Goal: Task Accomplishment & Management: Complete application form

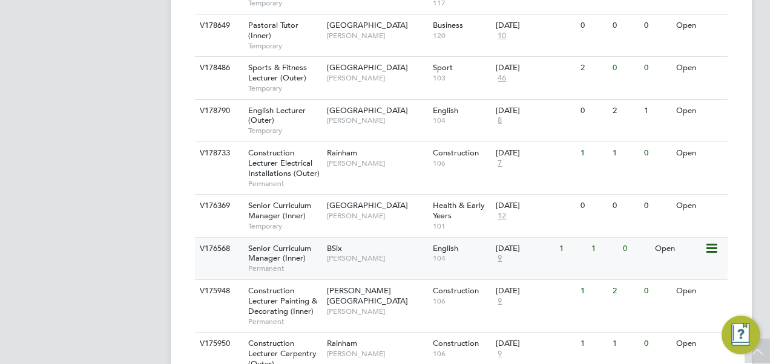
scroll to position [1019, 0]
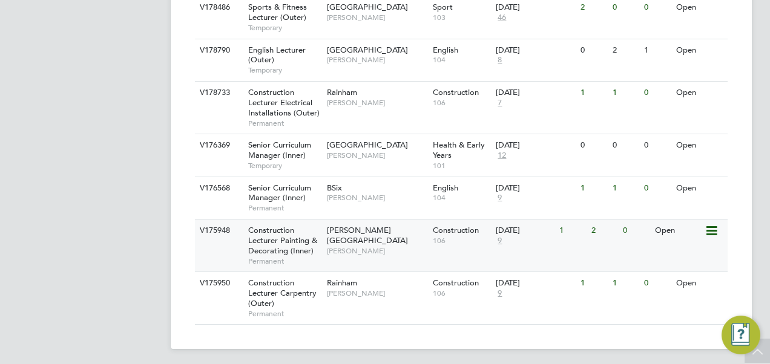
click at [293, 236] on span "Construction Lecturer Painting & Decorating (Inner)" at bounding box center [282, 240] width 69 height 31
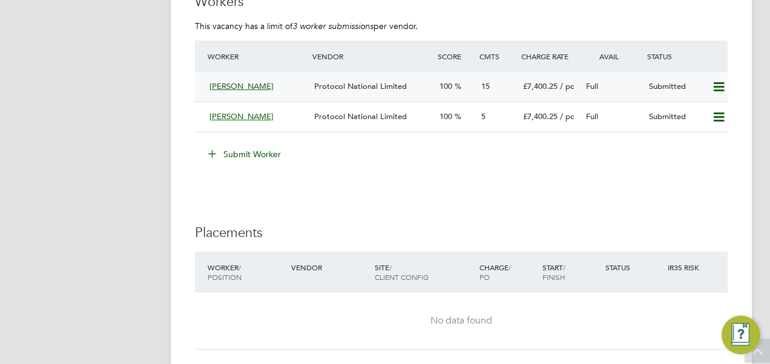
scroll to position [2421, 0]
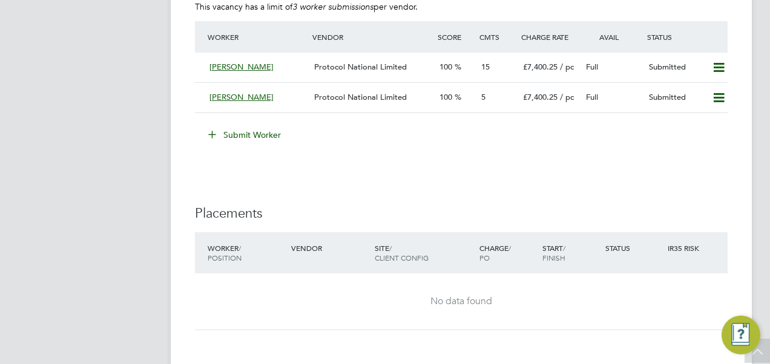
click at [266, 131] on button "Submit Worker" at bounding box center [245, 134] width 91 height 19
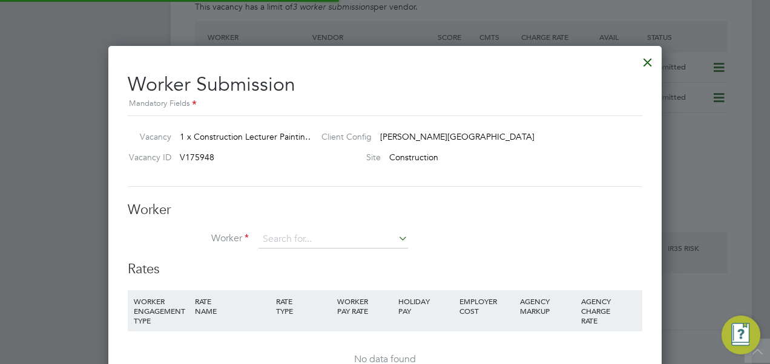
scroll to position [732, 553]
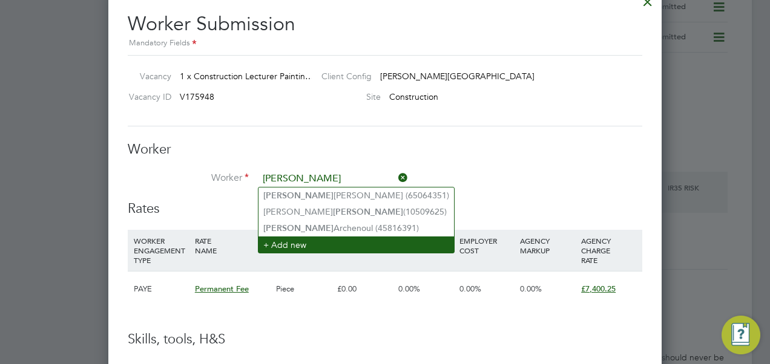
type input "paul"
click at [329, 246] on li "+ Add new" at bounding box center [355, 245] width 195 height 16
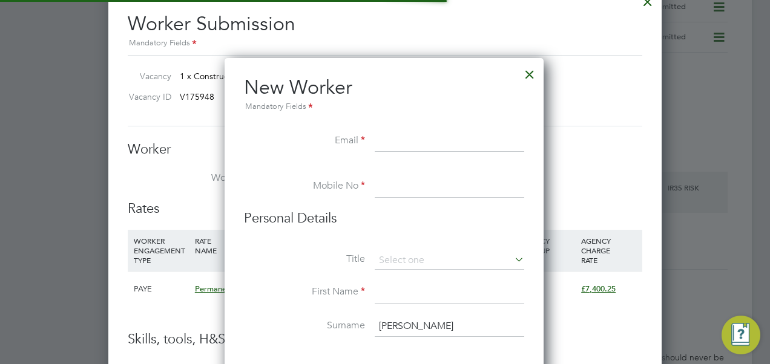
scroll to position [1025, 320]
click at [395, 140] on input at bounding box center [449, 142] width 149 height 22
paste input "paulmarsh429@gmail.com"
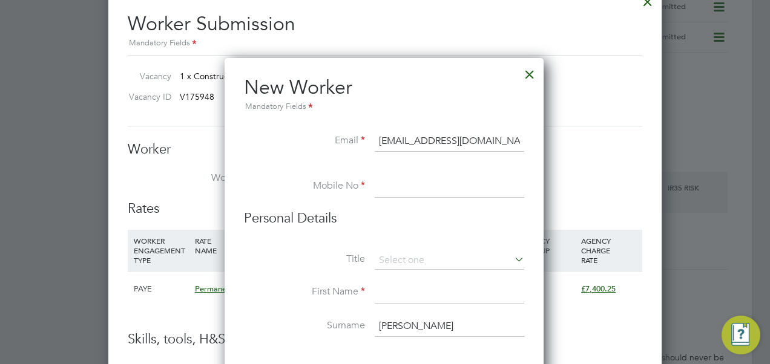
type input "paulmarsh429@gmail.com"
click at [404, 178] on input at bounding box center [449, 187] width 149 height 22
click at [400, 189] on input at bounding box center [449, 187] width 149 height 22
paste input "tel:07708535522"
click at [391, 185] on input "tel:07708535522" at bounding box center [449, 187] width 149 height 22
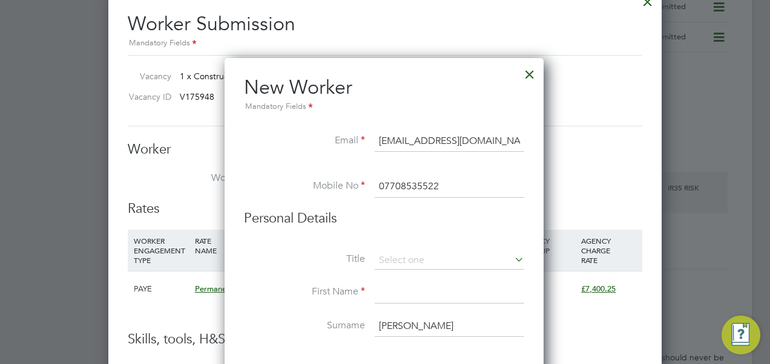
type input "07708535522"
click at [415, 291] on input at bounding box center [449, 293] width 149 height 22
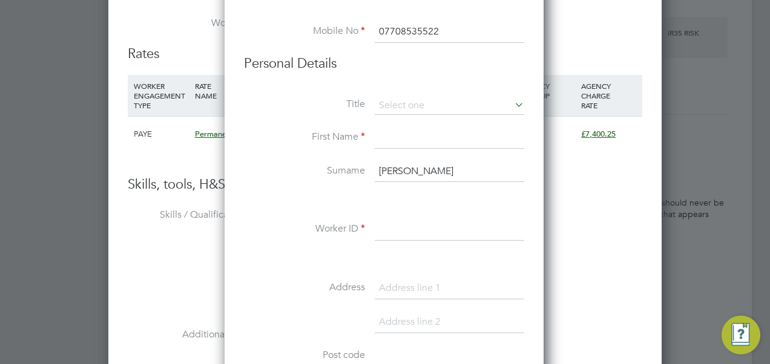
scroll to position [2663, 0]
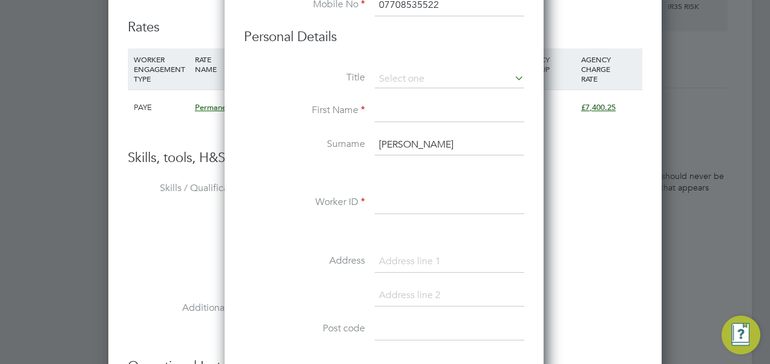
click at [393, 113] on input at bounding box center [449, 111] width 149 height 22
type input "Paul"
click at [394, 142] on input "paul" at bounding box center [449, 145] width 149 height 22
type input "Marsh"
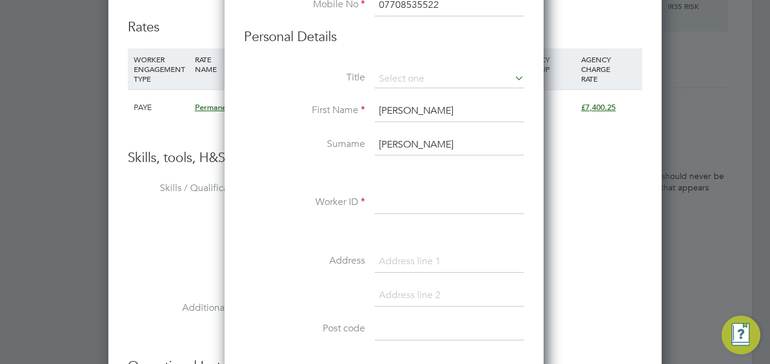
click at [396, 194] on input at bounding box center [449, 203] width 149 height 22
click at [405, 207] on input at bounding box center [449, 203] width 149 height 22
paste input "72090203"
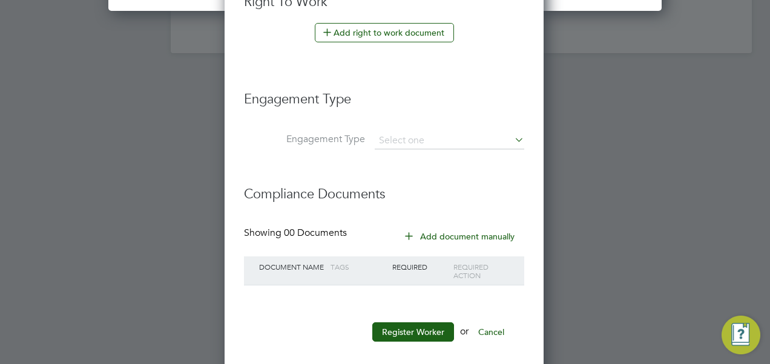
scroll to position [3199, 0]
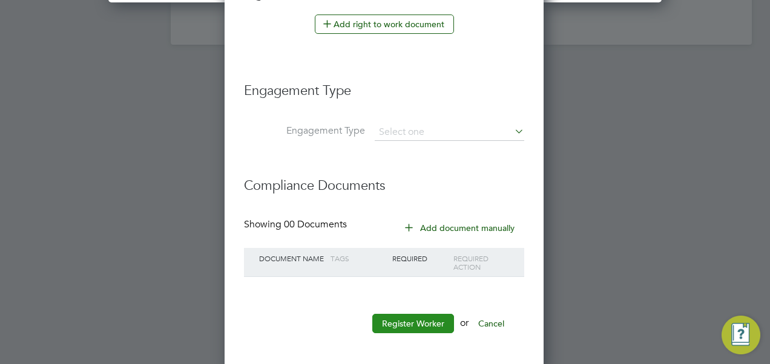
type input "72090203"
click at [431, 316] on button "Register Worker" at bounding box center [413, 323] width 82 height 19
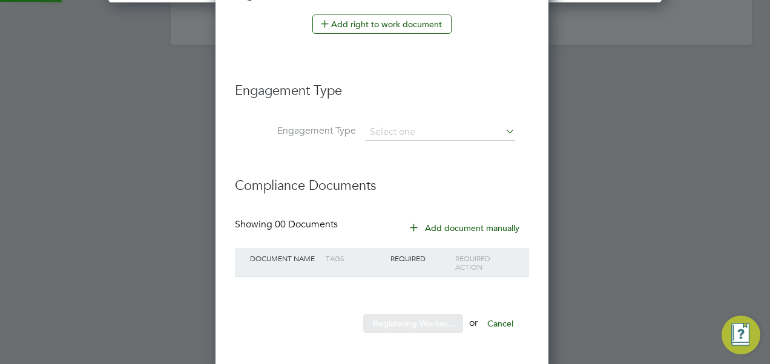
scroll to position [0, 0]
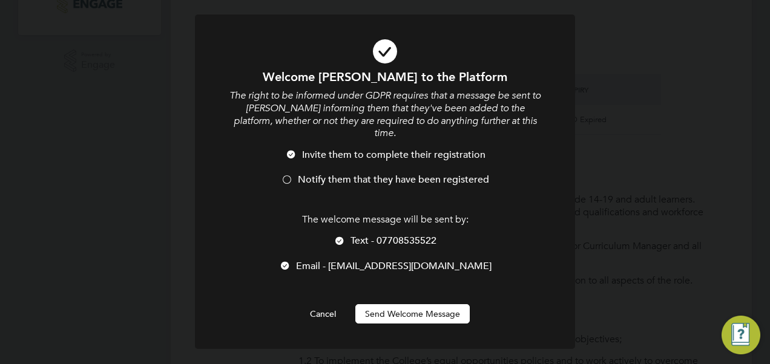
click at [330, 160] on li "Invite them to complete their registration" at bounding box center [385, 161] width 315 height 25
click at [356, 235] on span "Text - 07708535522" at bounding box center [393, 241] width 86 height 12
click at [400, 304] on button "Send Welcome Message" at bounding box center [412, 313] width 114 height 19
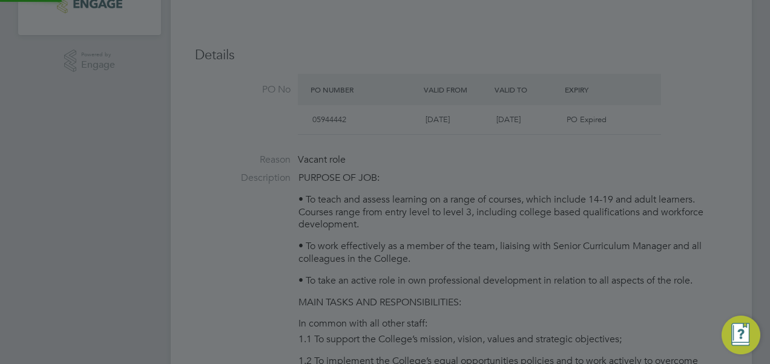
type input "Paul Marsh (72090203)"
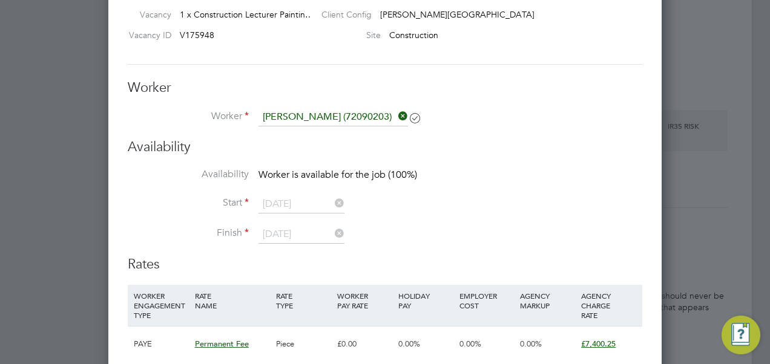
scroll to position [2466, 0]
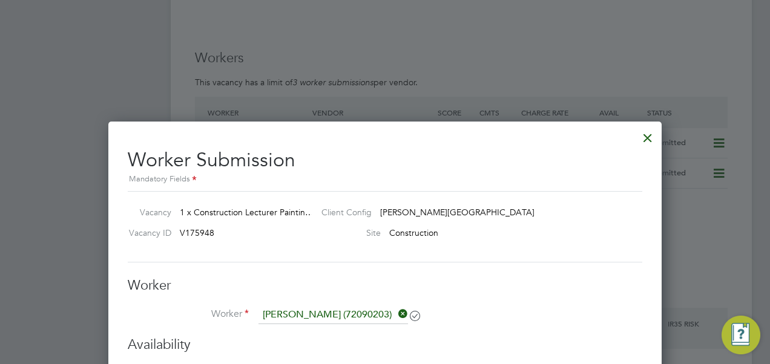
click at [646, 137] on div at bounding box center [648, 135] width 22 height 22
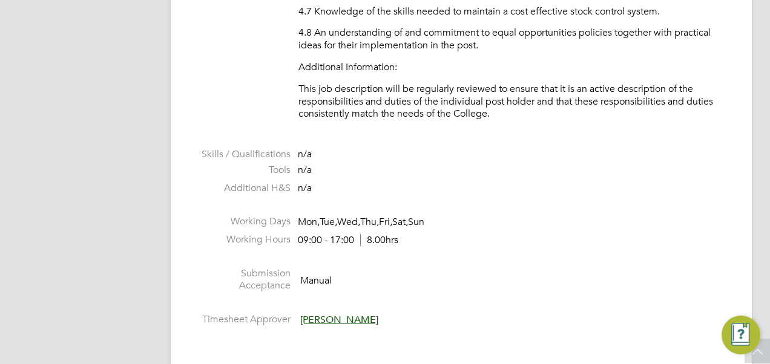
scroll to position [1695, 0]
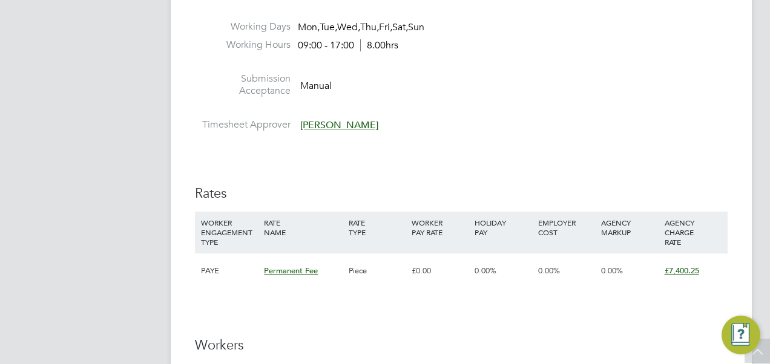
scroll to position [2421, 0]
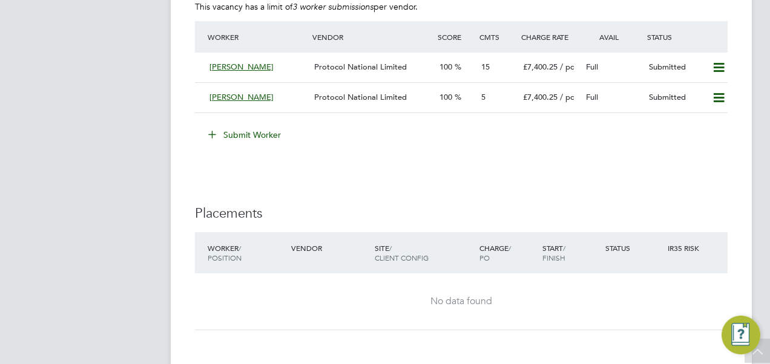
click at [254, 136] on button "Submit Worker" at bounding box center [245, 134] width 91 height 19
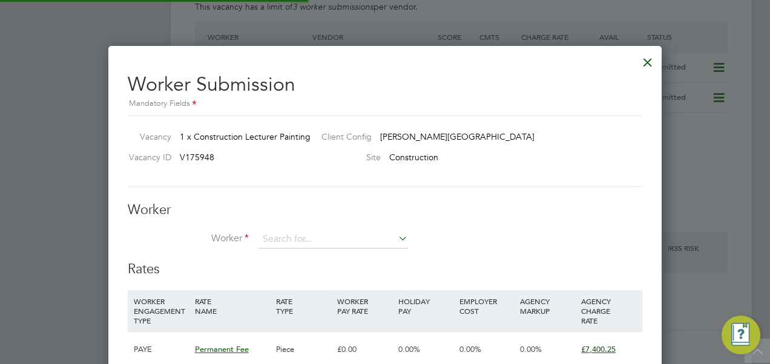
scroll to position [732, 553]
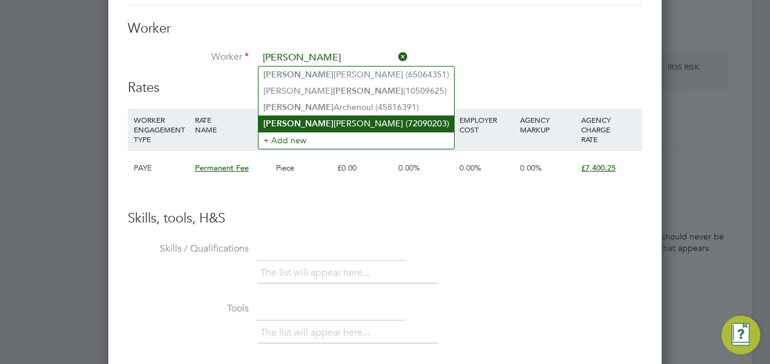
click at [322, 123] on li "Paul Marsh (72090203)" at bounding box center [355, 124] width 195 height 16
type input "Paul Marsh (72090203)"
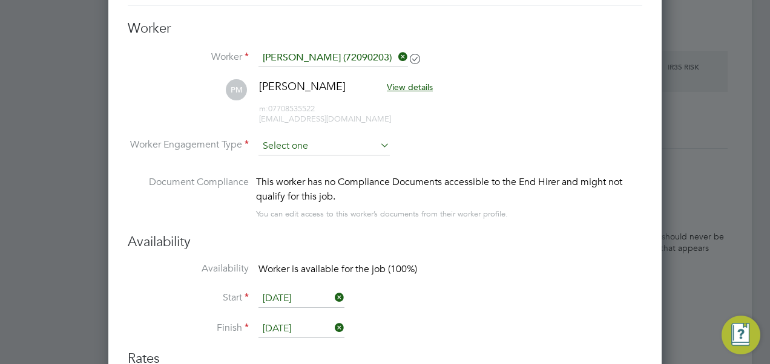
click at [297, 145] on input at bounding box center [323, 146] width 131 height 18
click at [290, 178] on li "PAYE" at bounding box center [324, 177] width 132 height 16
type input "PAYE"
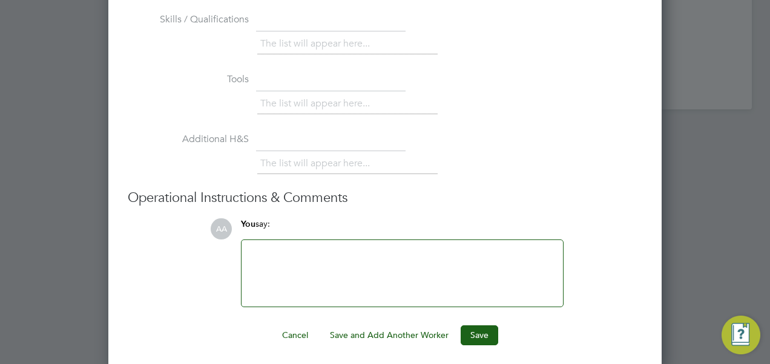
click at [478, 333] on button "Save" at bounding box center [480, 335] width 38 height 19
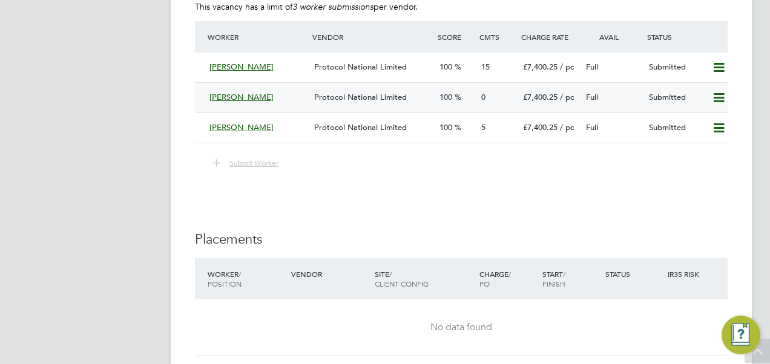
click at [353, 96] on span "Protocol National Limited" at bounding box center [360, 97] width 93 height 10
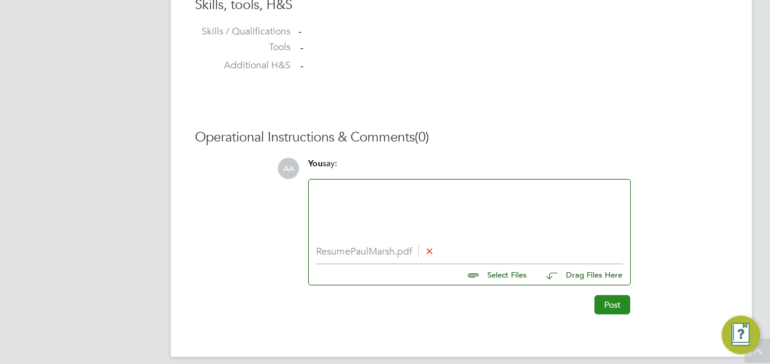
click at [613, 306] on button "Post" at bounding box center [612, 304] width 36 height 19
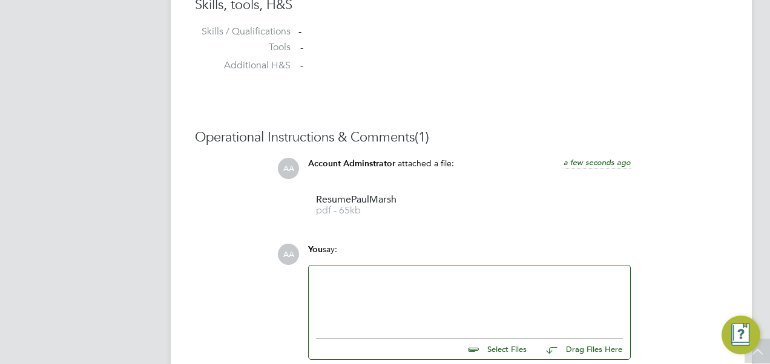
click at [412, 285] on div at bounding box center [469, 299] width 307 height 52
click at [418, 309] on div "Level 4 Teaching qual" at bounding box center [469, 299] width 307 height 52
click at [416, 273] on div "Level 4 Teaching qual" at bounding box center [469, 299] width 307 height 52
click at [430, 290] on div "Level 4 Teaching qual" at bounding box center [469, 299] width 307 height 52
click at [425, 294] on div "Level 4 Teaching qual" at bounding box center [469, 299] width 307 height 52
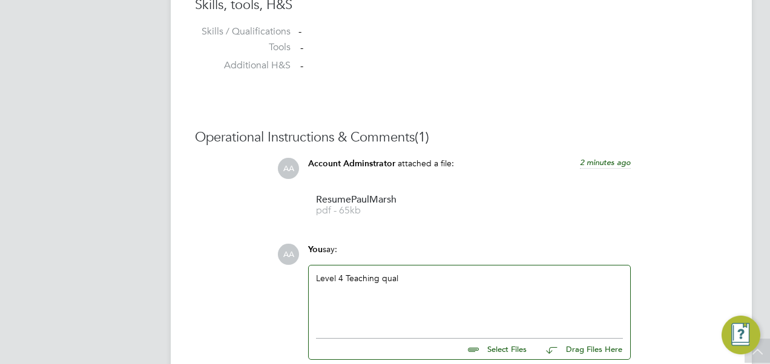
click at [334, 276] on div "Level 4 Teaching qual" at bounding box center [469, 299] width 307 height 52
click at [418, 278] on div "Level 4 Teaching qual" at bounding box center [469, 299] width 307 height 52
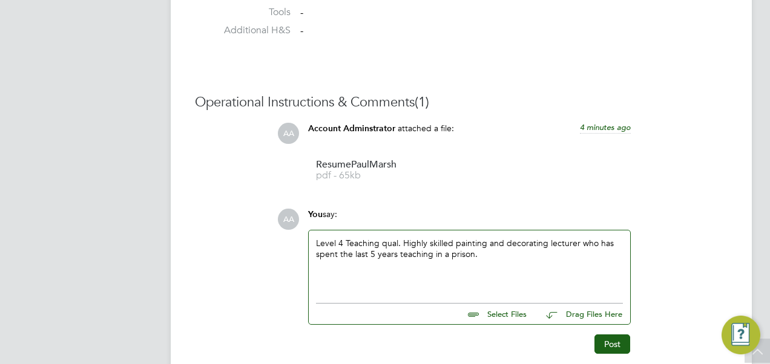
scroll to position [1073, 0]
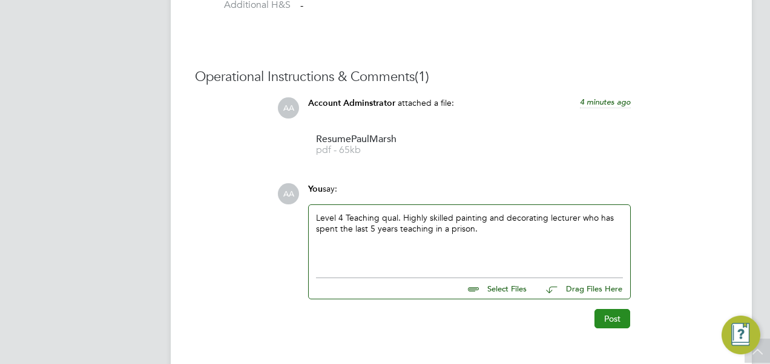
click at [605, 315] on button "Post" at bounding box center [612, 318] width 36 height 19
